Goal: Task Accomplishment & Management: Manage account settings

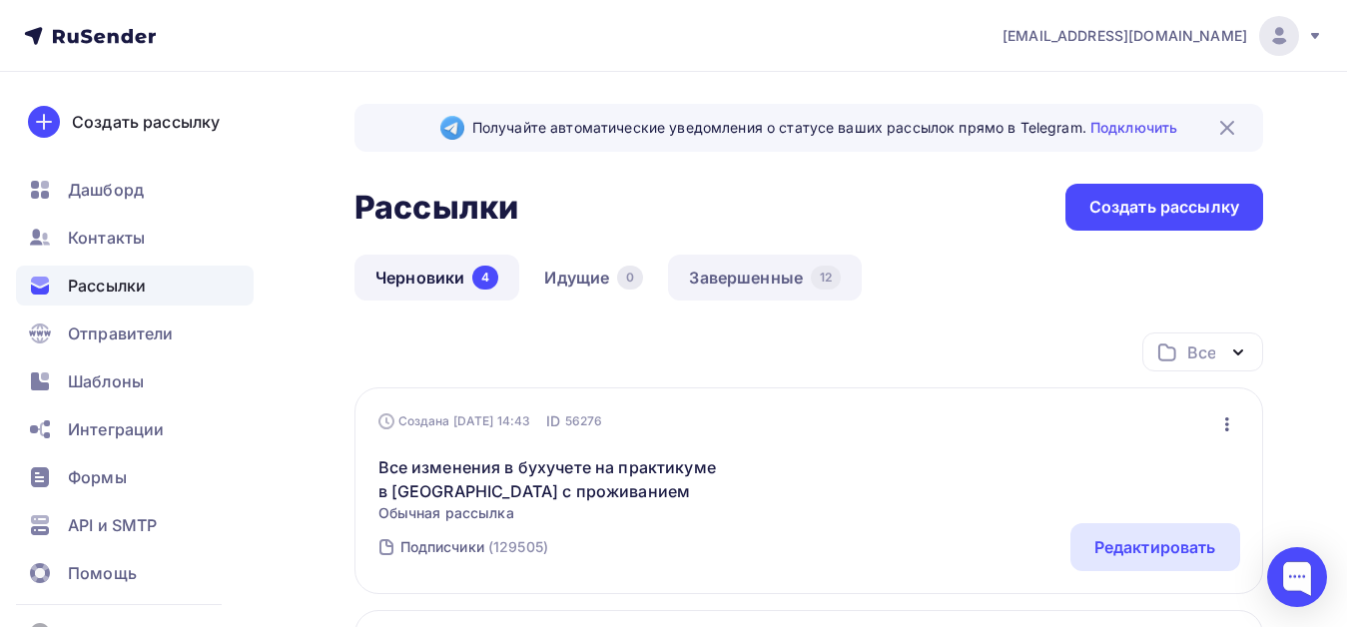
click at [764, 278] on link "Завершенные 12" at bounding box center [765, 278] width 194 height 46
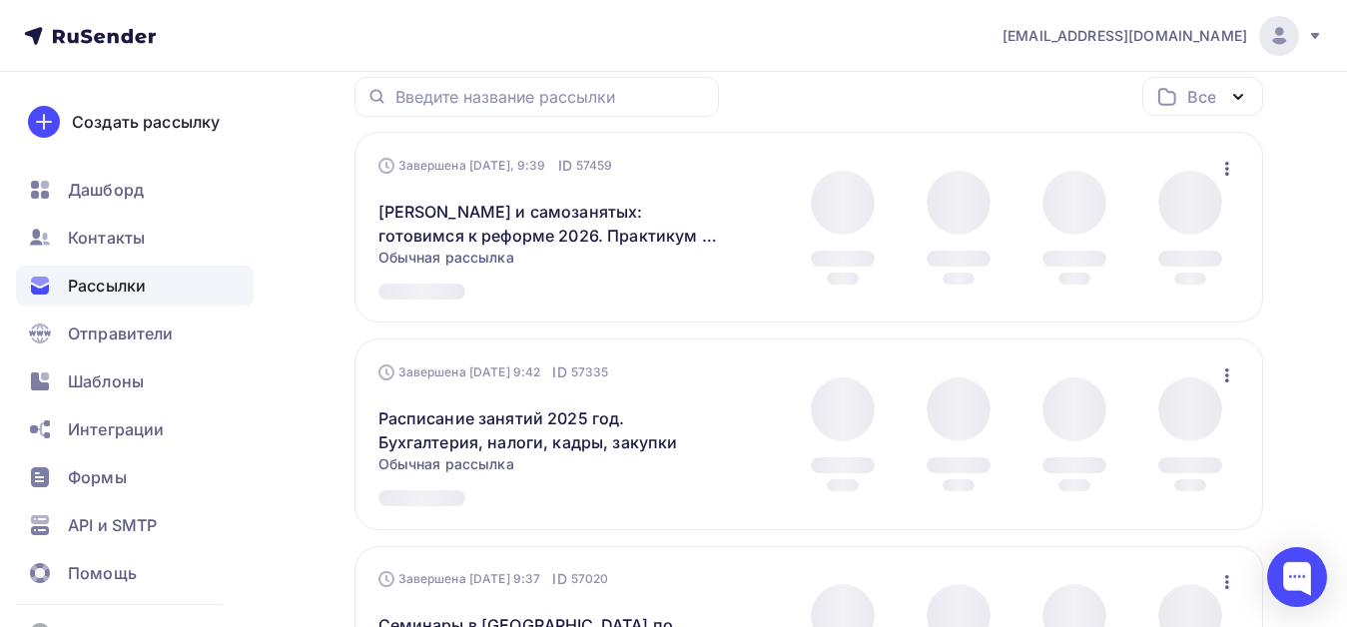
scroll to position [300, 0]
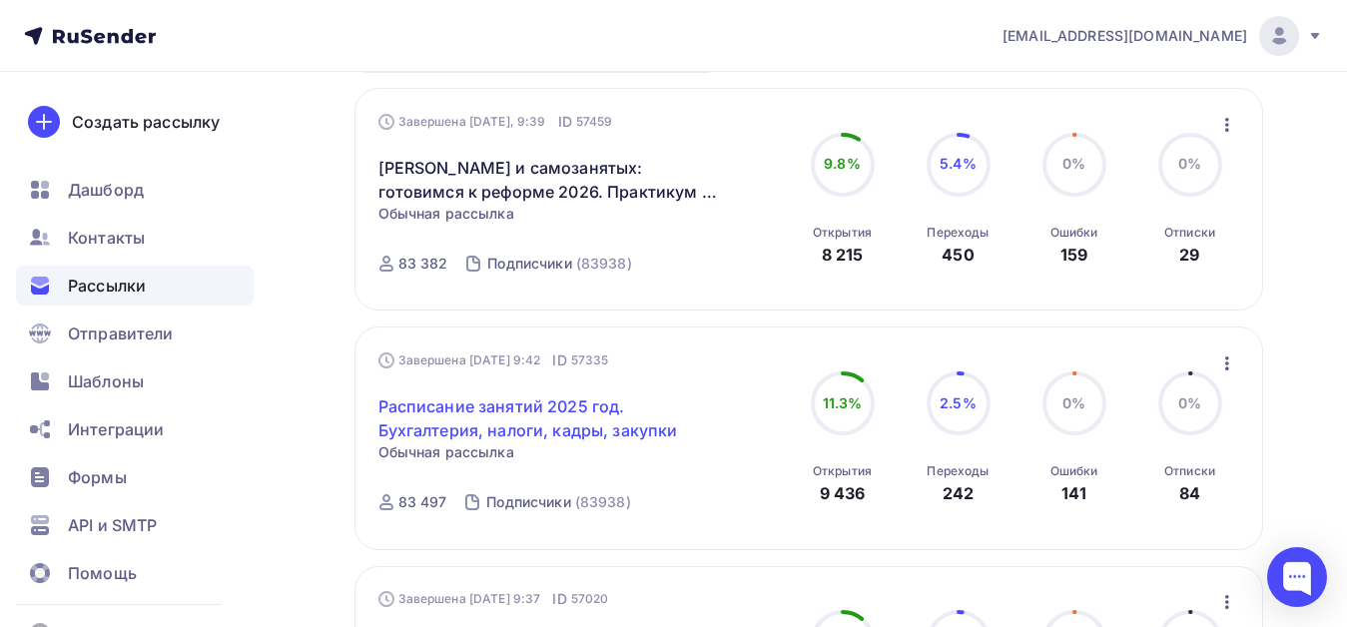
click at [536, 406] on link "Расписание занятий 2025 год. Бухгалтерия, налоги, кадры, закупки" at bounding box center [550, 419] width 343 height 48
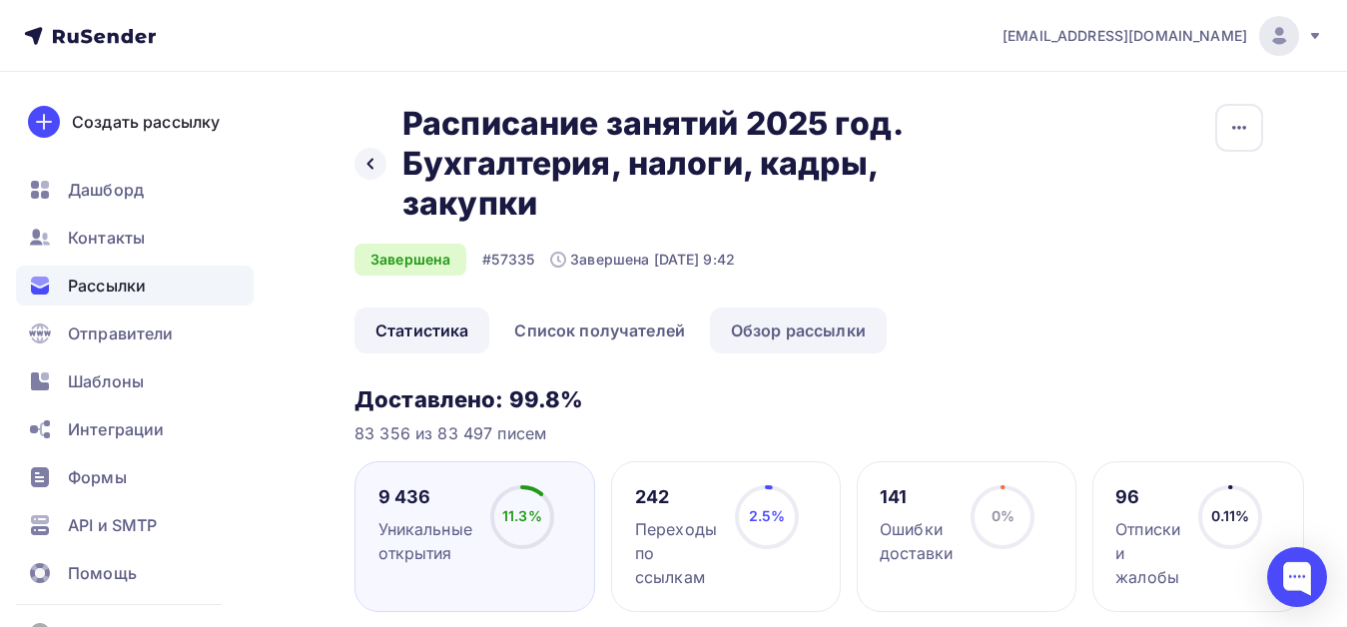
click at [772, 323] on link "Обзор рассылки" at bounding box center [798, 331] width 177 height 46
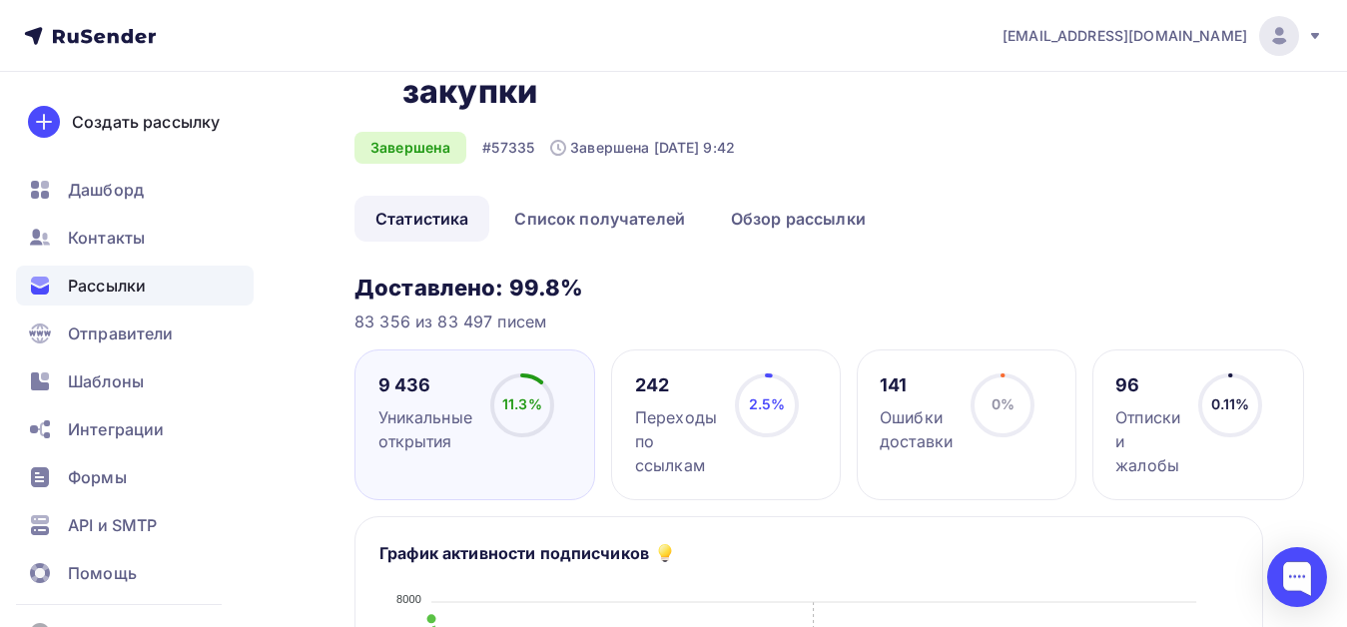
scroll to position [100, 0]
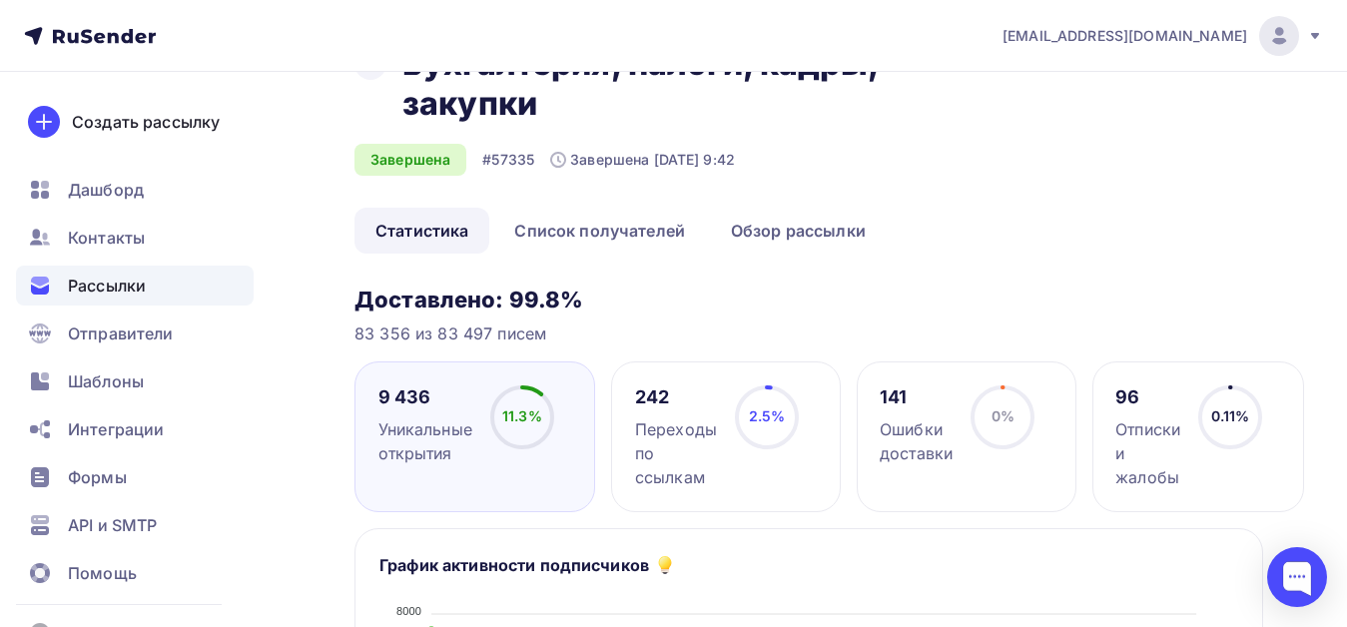
click at [669, 428] on div "Переходы по ссылкам" at bounding box center [676, 454] width 82 height 72
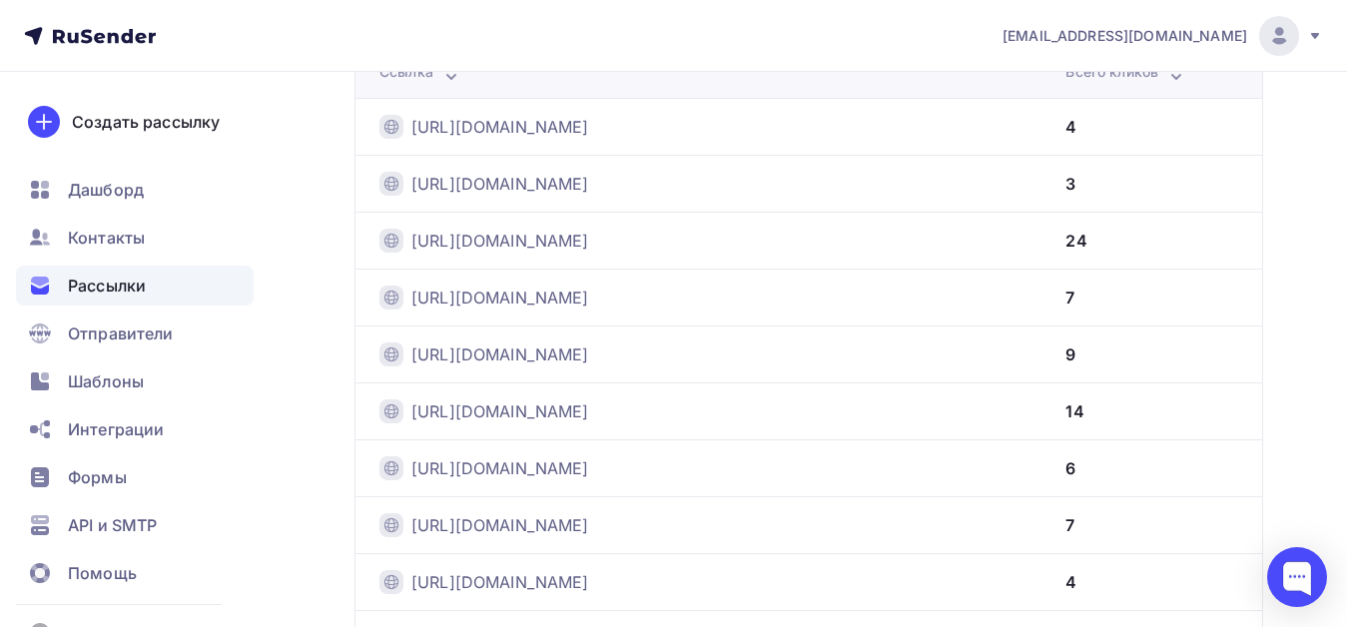
scroll to position [499, 0]
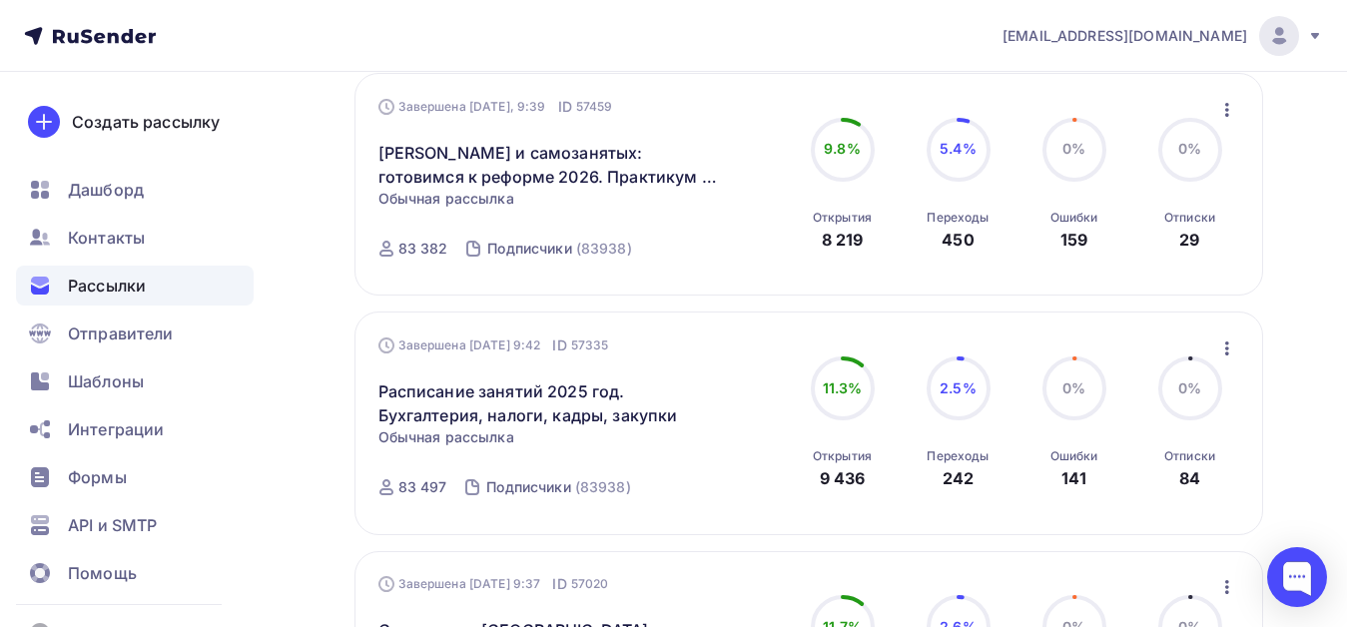
scroll to position [300, 0]
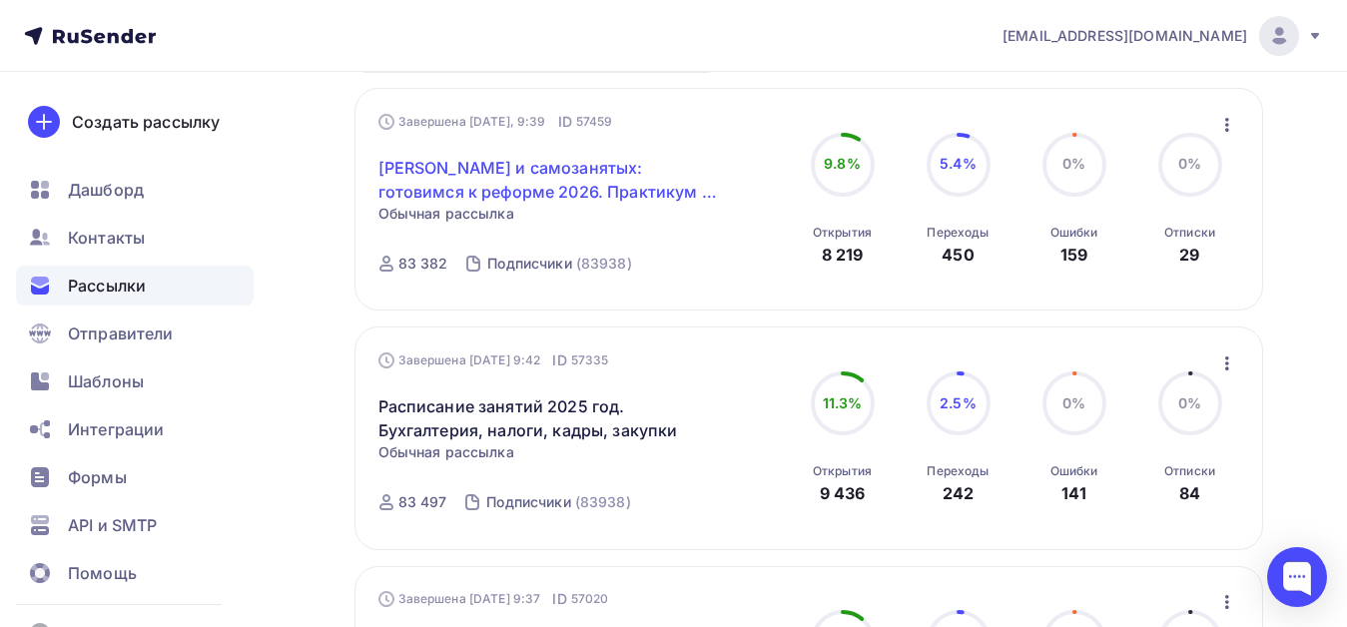
click at [502, 172] on link "[PERSON_NAME] и самозанятых: готовимся к реформе 2026. Практикум в [GEOGRAPHIC_…" at bounding box center [550, 180] width 343 height 48
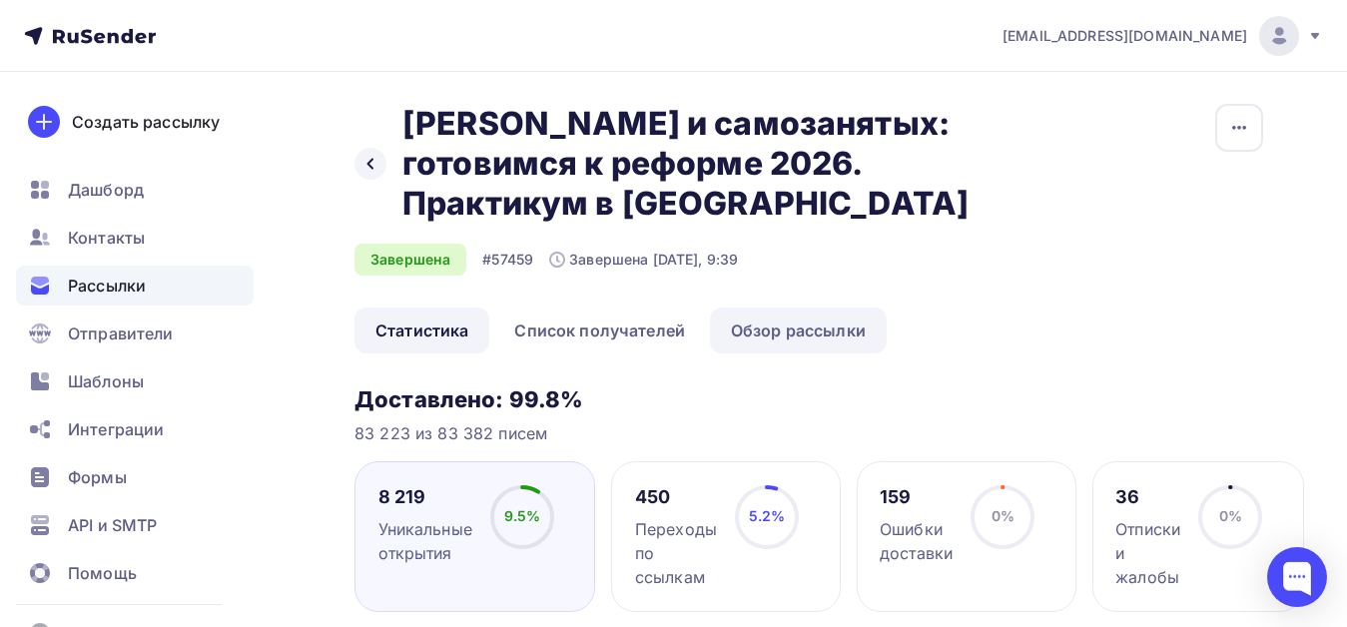
click at [757, 328] on link "Обзор рассылки" at bounding box center [798, 331] width 177 height 46
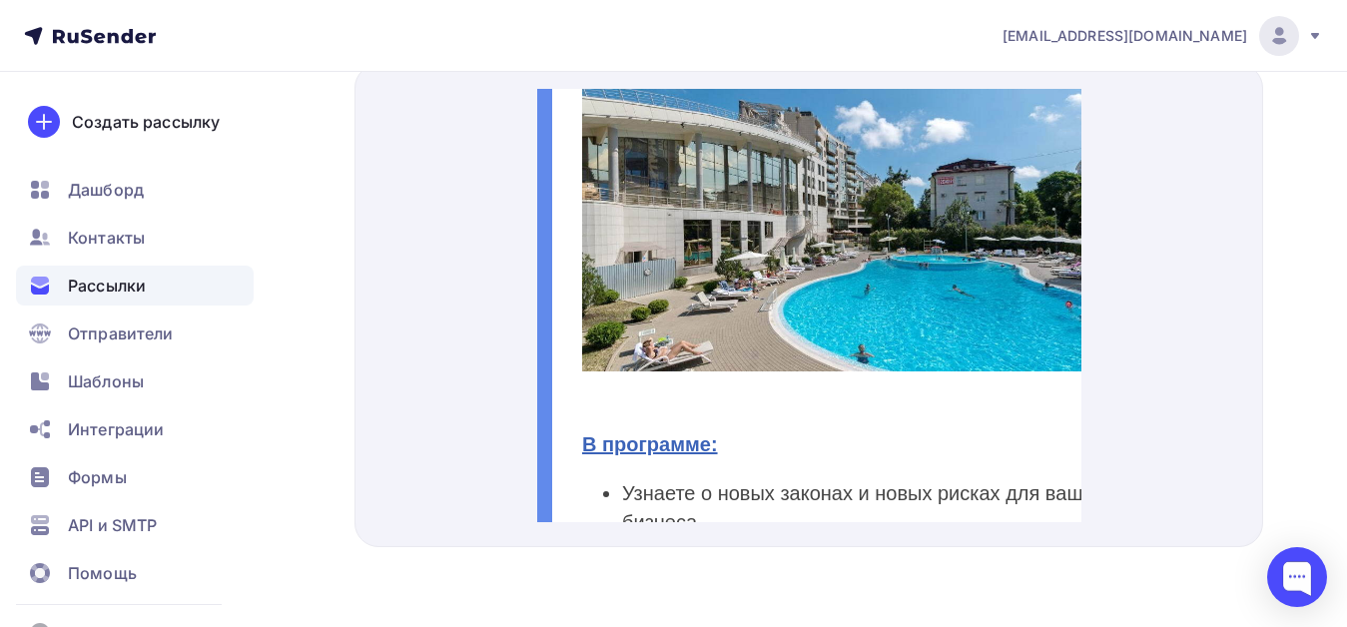
scroll to position [599, 0]
